Goal: Task Accomplishment & Management: Manage account settings

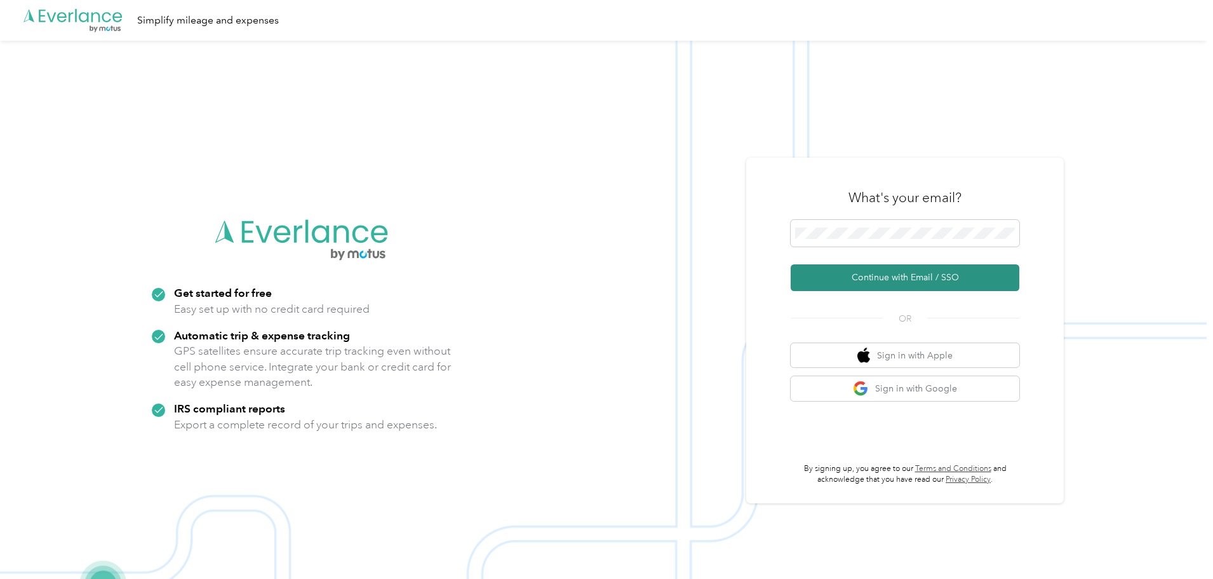
click at [928, 273] on button "Continue with Email / SSO" at bounding box center [905, 277] width 229 height 27
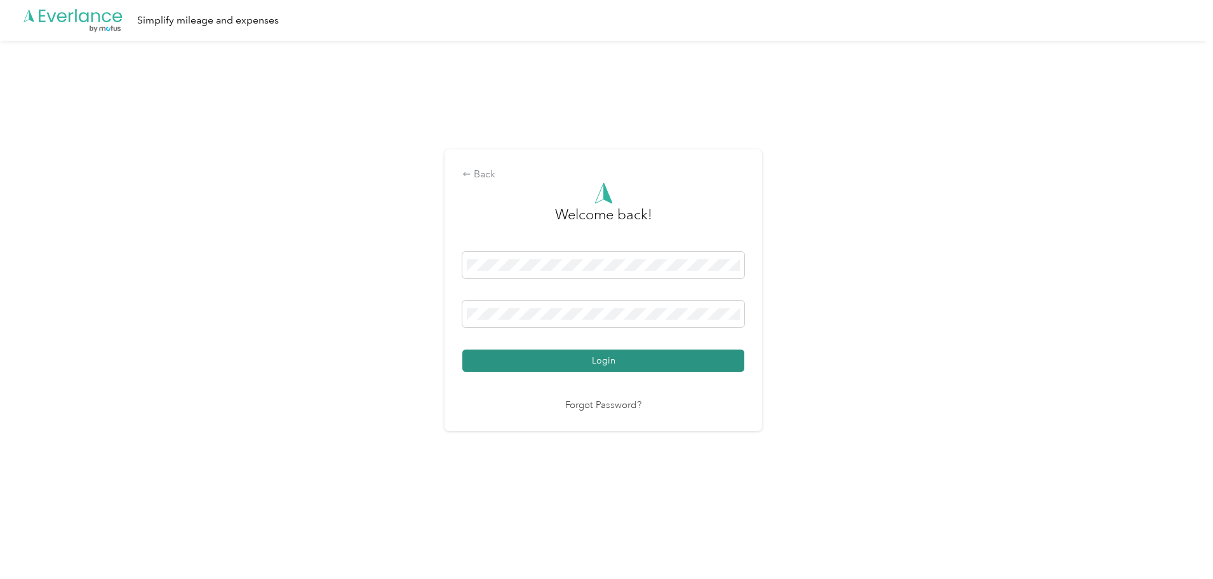
click at [570, 366] on button "Login" at bounding box center [603, 360] width 282 height 22
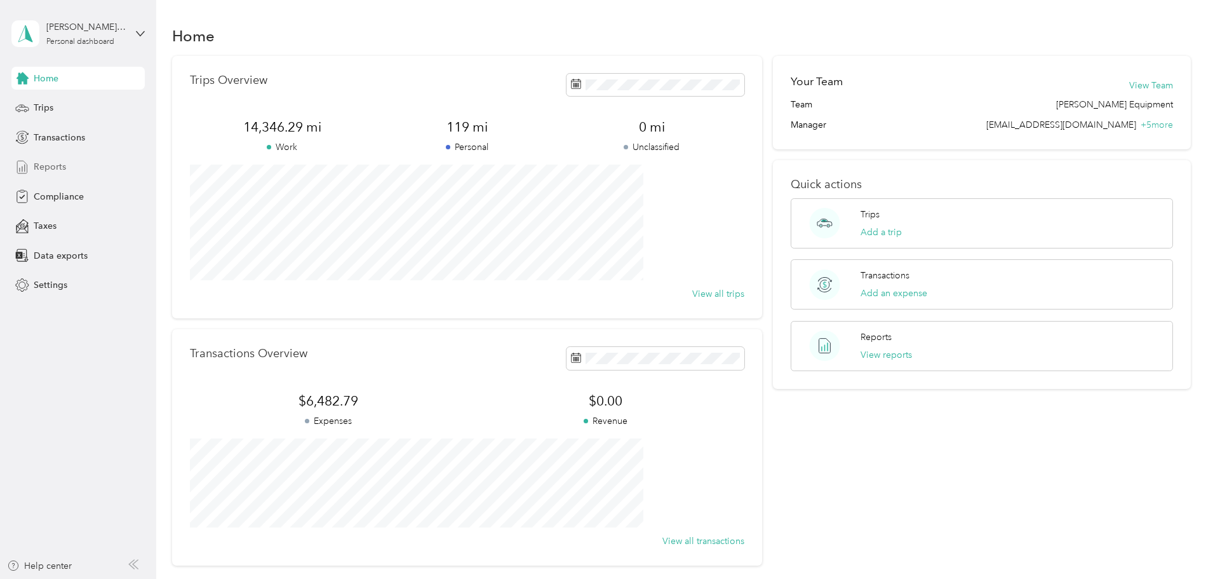
click at [53, 163] on span "Reports" at bounding box center [50, 166] width 32 height 13
